Goal: Find specific page/section: Find specific page/section

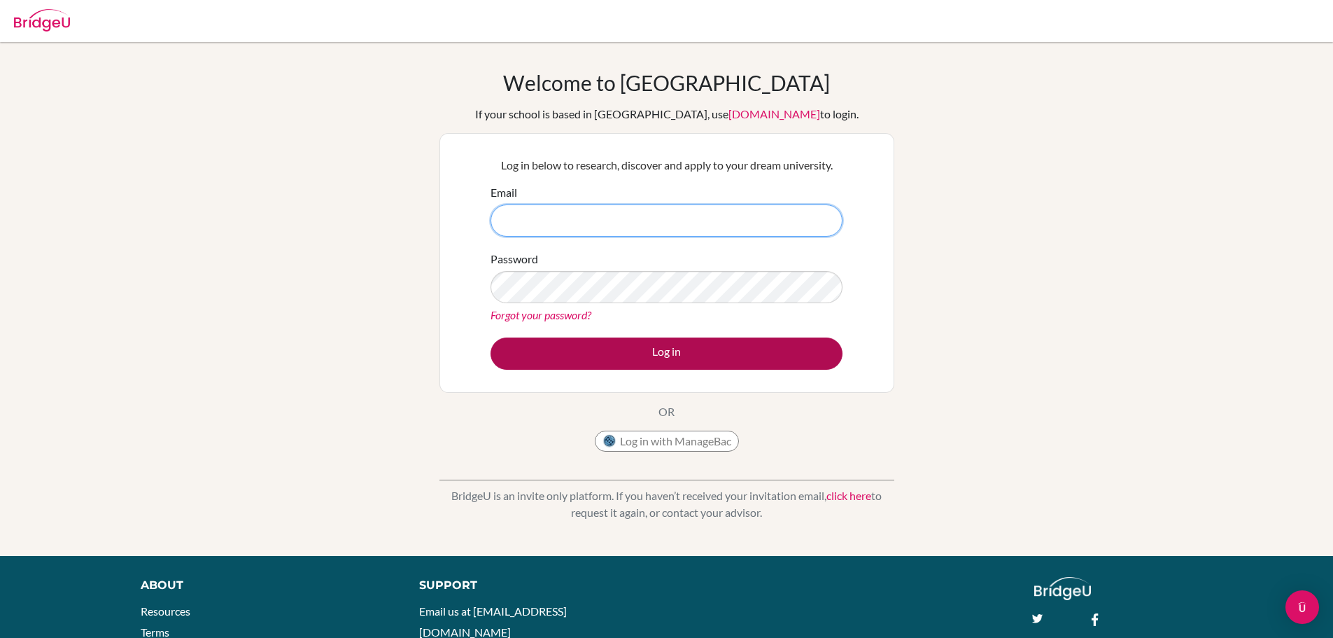
type input "[PERSON_NAME][EMAIL_ADDRESS][PERSON_NAME][DOMAIN_NAME]"
click at [694, 346] on button "Log in" at bounding box center [667, 353] width 352 height 32
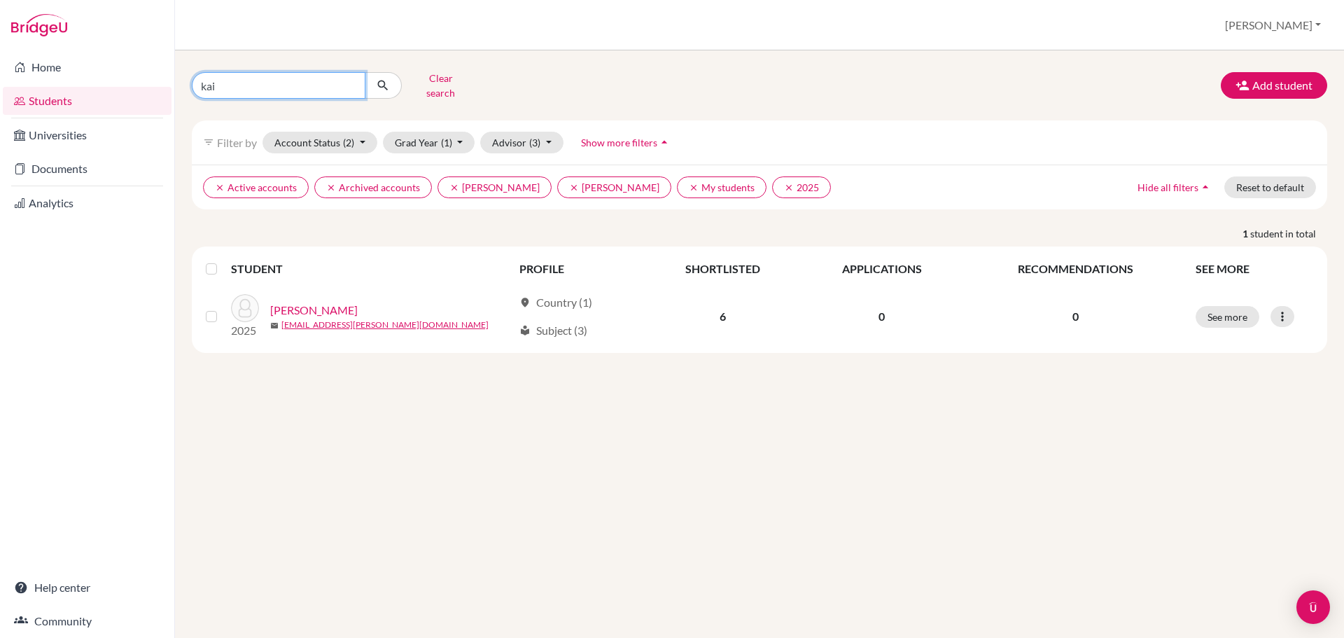
drag, startPoint x: 239, startPoint y: 78, endPoint x: 185, endPoint y: 71, distance: 53.6
click at [185, 71] on div "kai Clear search" at bounding box center [374, 85] width 386 height 36
type input "[PERSON_NAME]"
click button "submit" at bounding box center [383, 85] width 37 height 27
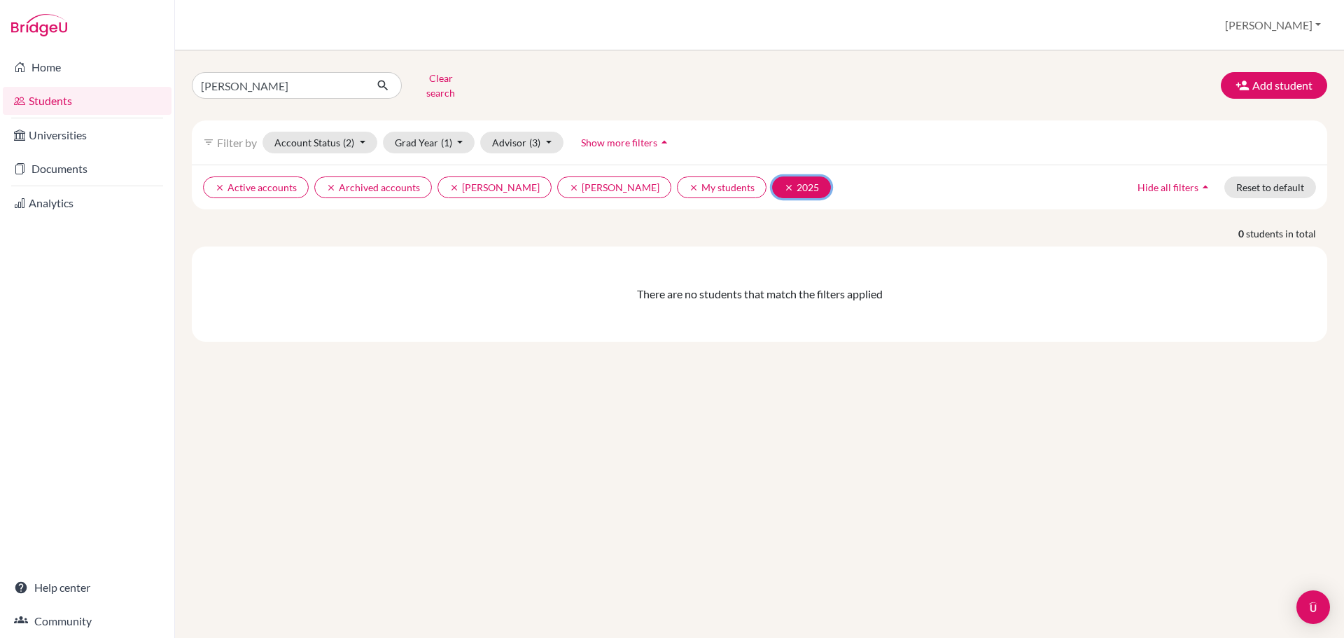
click at [784, 183] on icon "clear" at bounding box center [789, 188] width 10 height 10
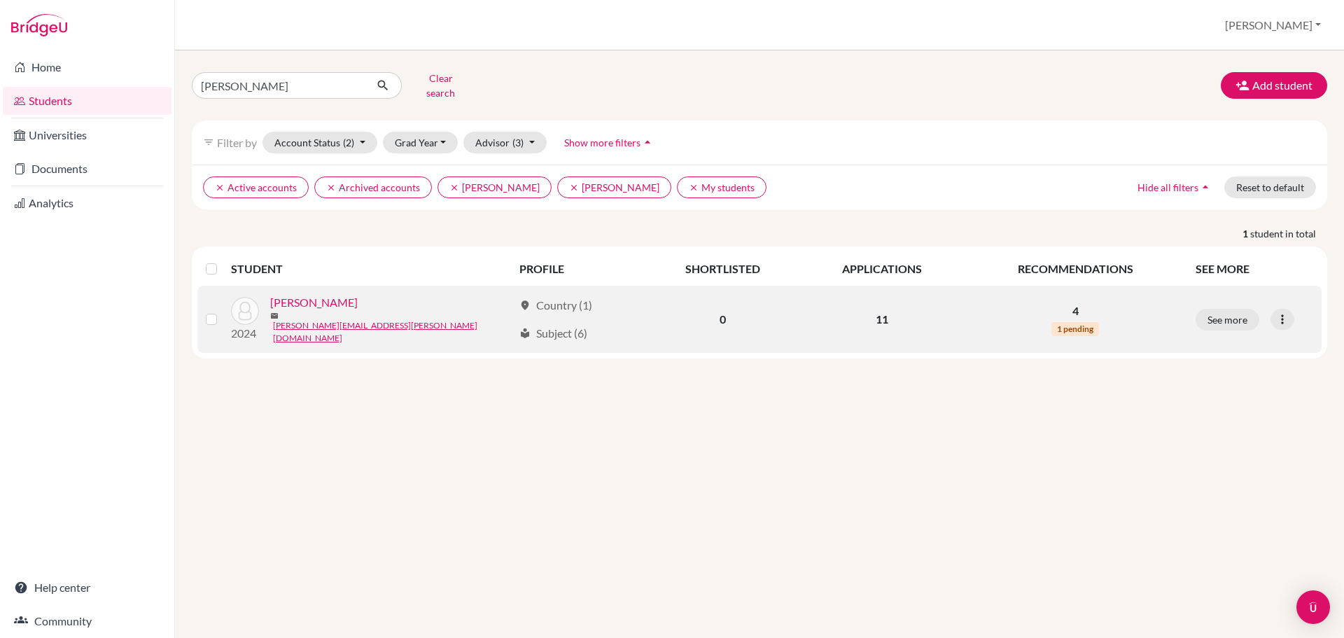
click at [307, 297] on link "[PERSON_NAME]" at bounding box center [313, 302] width 87 height 17
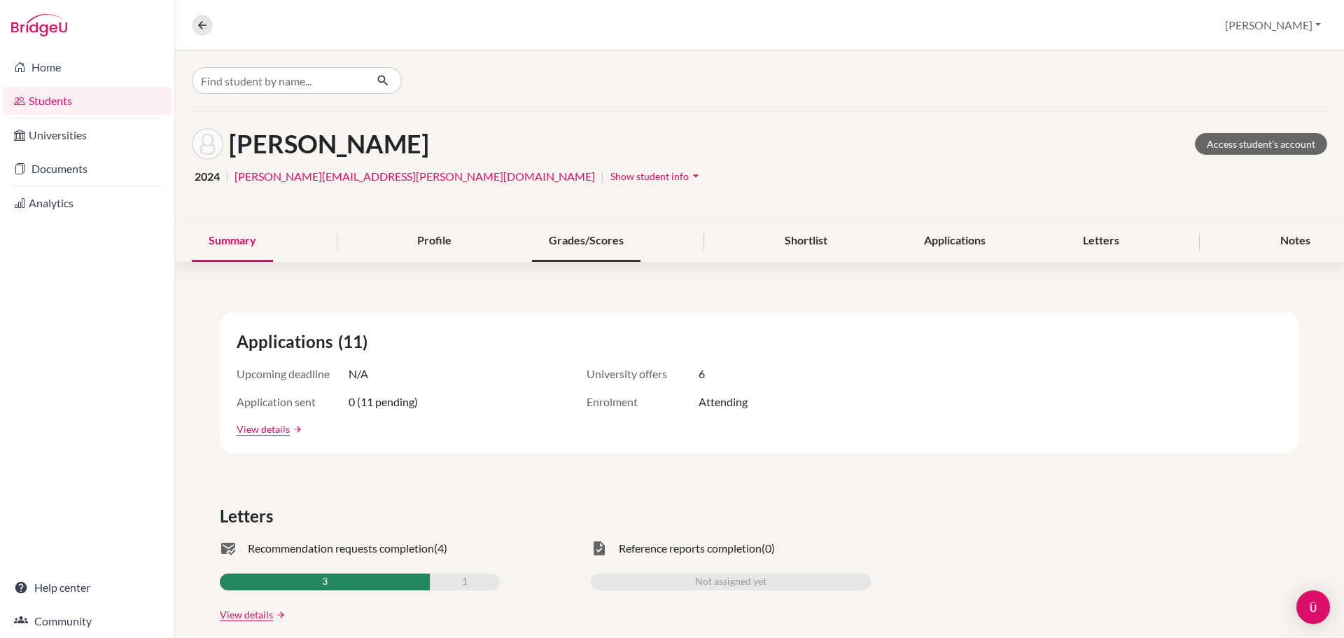
click at [612, 253] on div "Grades/Scores" at bounding box center [586, 240] width 108 height 41
